Goal: Information Seeking & Learning: Learn about a topic

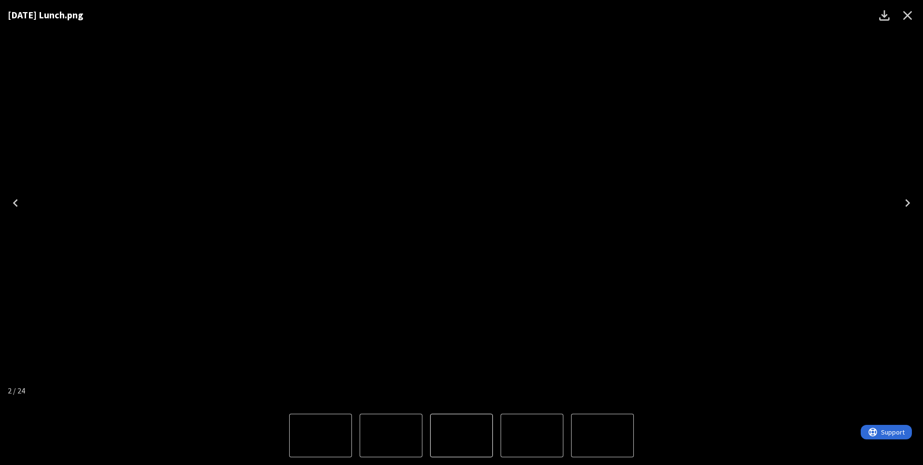
click at [909, 18] on icon "Close" at bounding box center [907, 15] width 15 height 15
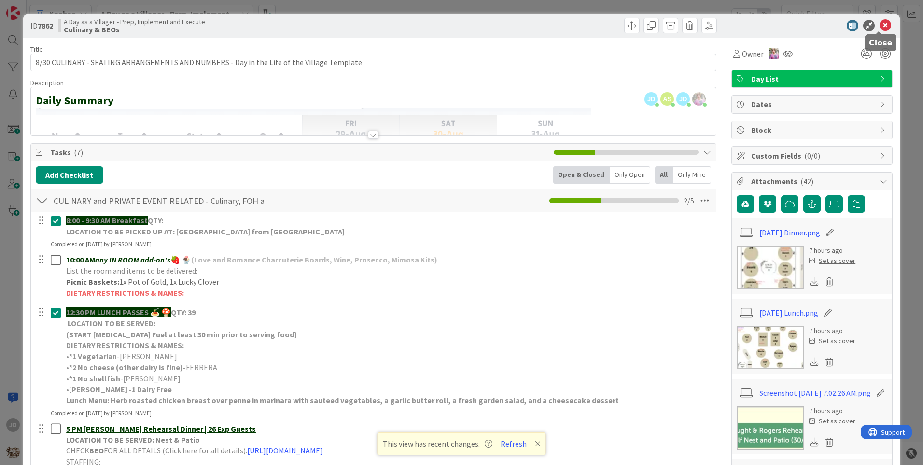
click at [880, 28] on icon at bounding box center [886, 26] width 12 height 12
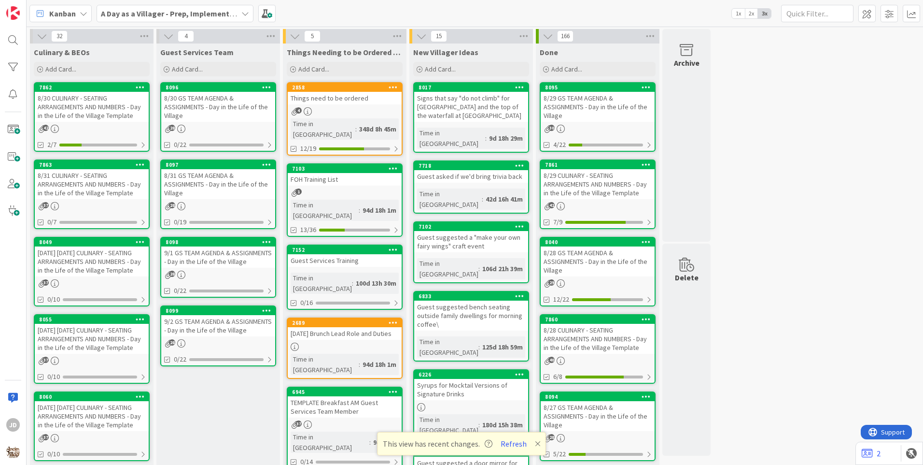
click at [224, 103] on div "8/30 GS TEAM AGENDA & ASSIGNMENTS - Day in the Life of the Village" at bounding box center [218, 107] width 114 height 30
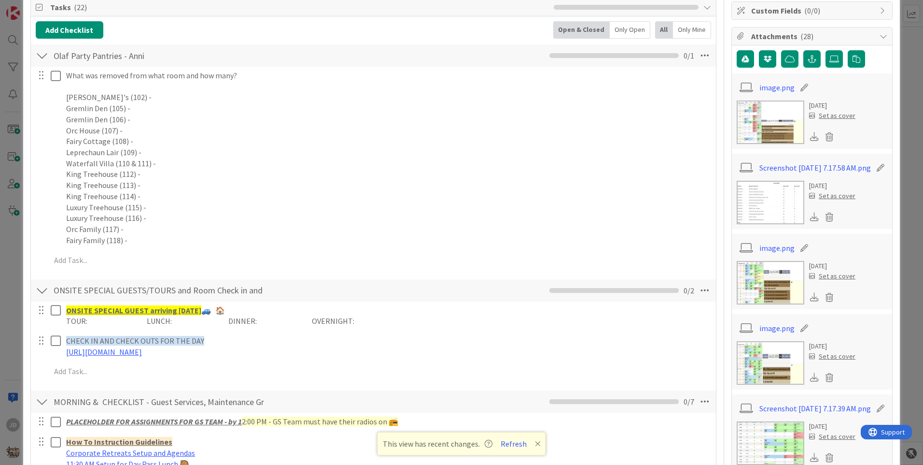
click at [42, 58] on div at bounding box center [42, 55] width 13 height 17
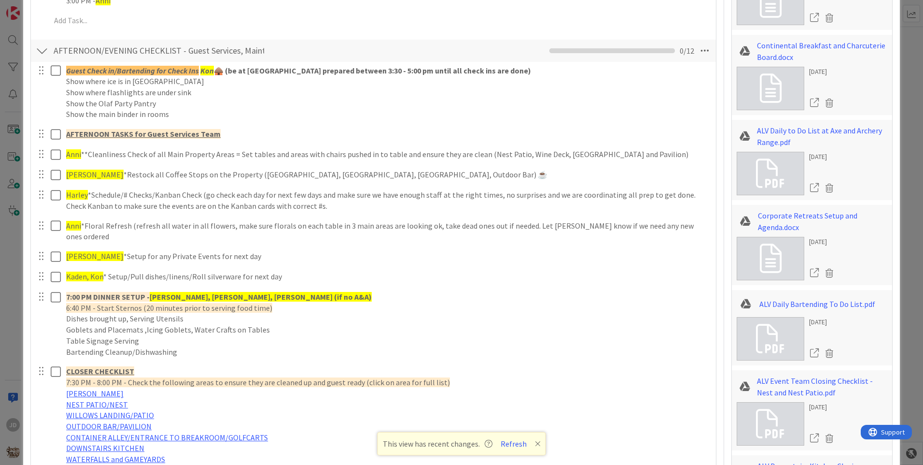
scroll to position [1449, 0]
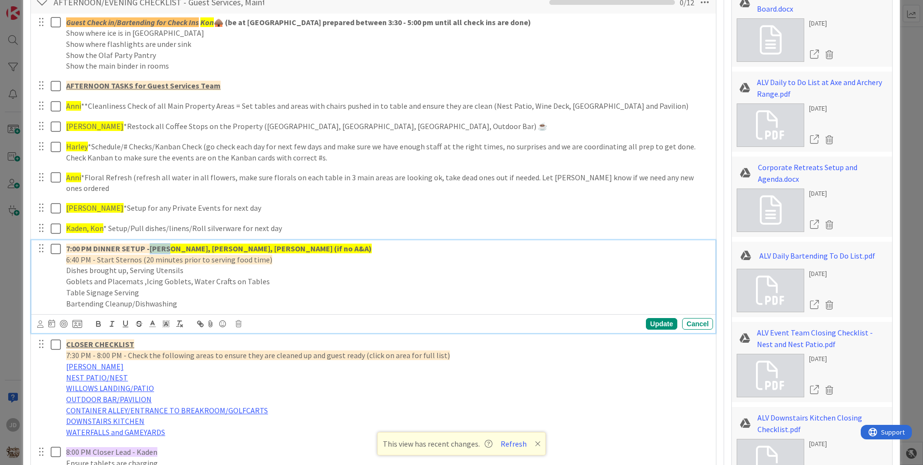
drag, startPoint x: 167, startPoint y: 238, endPoint x: 149, endPoint y: 238, distance: 17.9
click at [149, 243] on p "7:00 PM DINNER SETUP - [PERSON_NAME], [PERSON_NAME], [PERSON_NAME] (if no A&A)" at bounding box center [387, 248] width 643 height 11
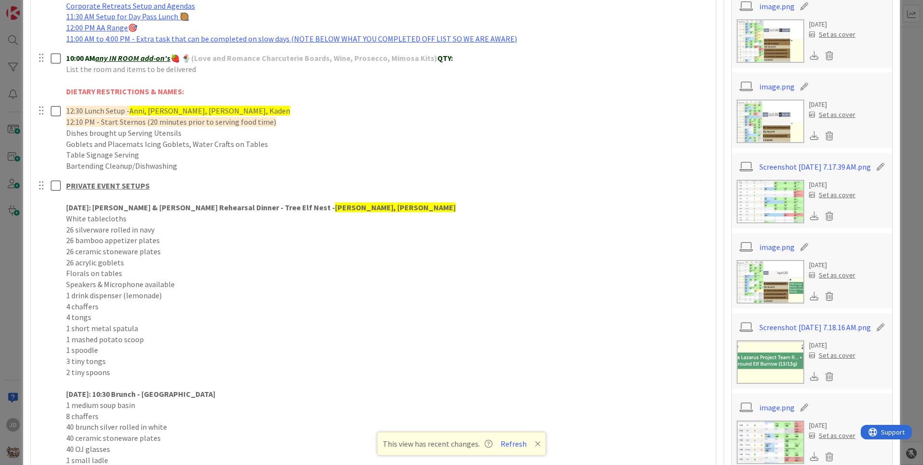
scroll to position [241, 0]
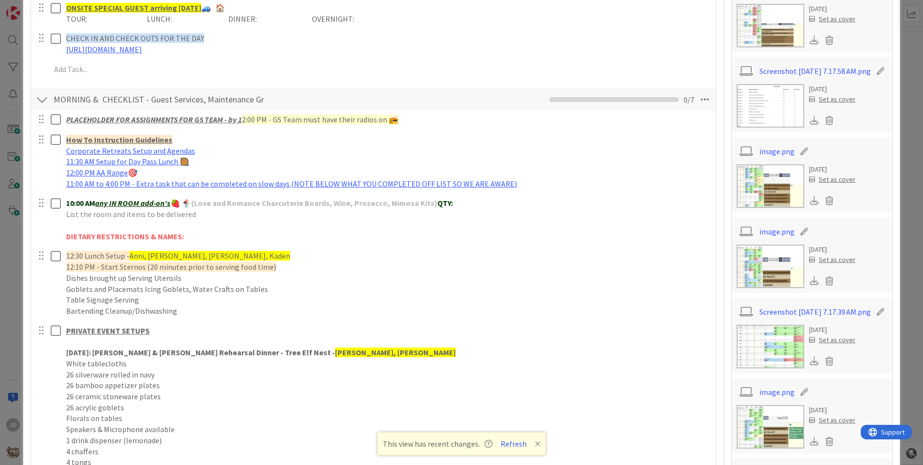
drag, startPoint x: 718, startPoint y: 64, endPoint x: 716, endPoint y: 44, distance: 19.9
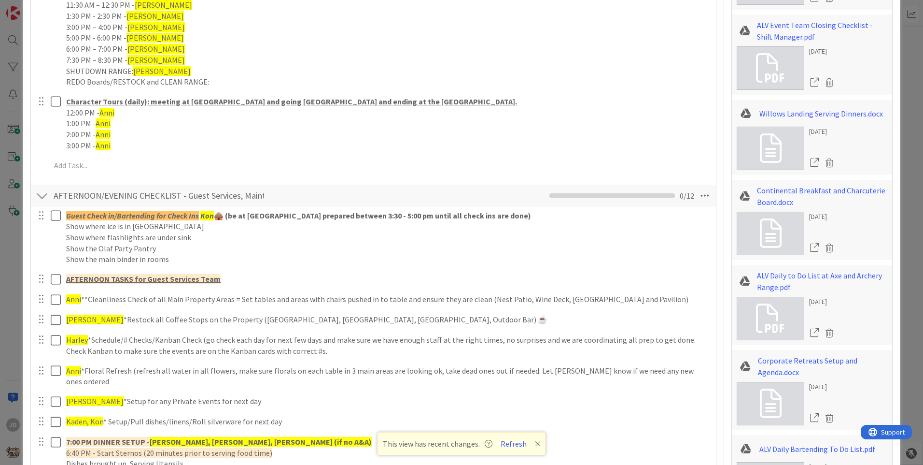
scroll to position [1401, 0]
